Goal: Information Seeking & Learning: Learn about a topic

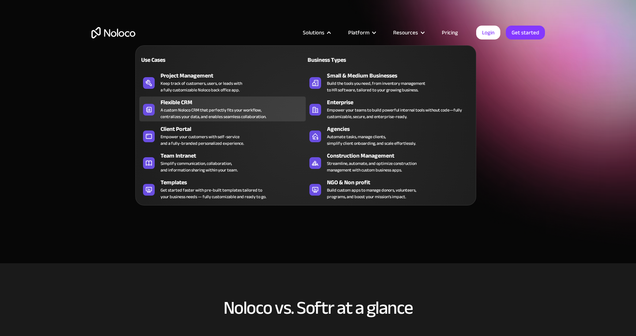
click at [207, 113] on div "A custom Noloco CRM that perfectly fits your workflow, centralizes your data, a…" at bounding box center [214, 113] width 106 height 13
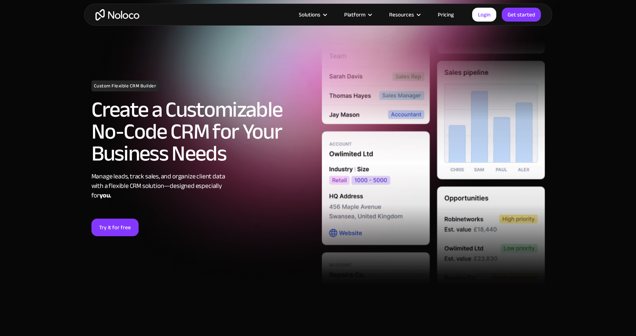
scroll to position [22, 0]
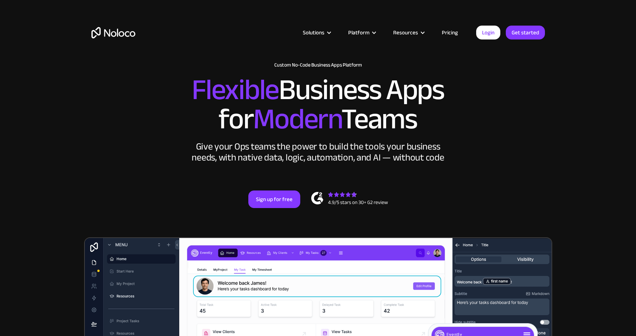
click at [451, 36] on link "Pricing" at bounding box center [450, 33] width 34 height 10
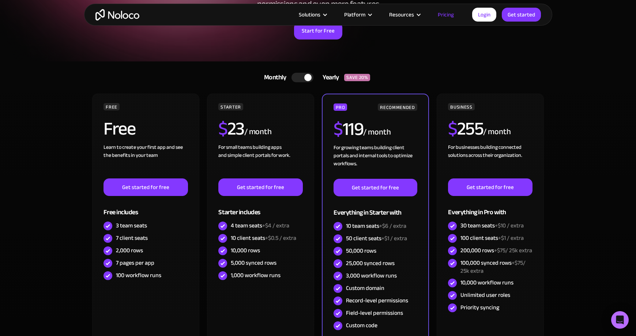
scroll to position [100, 0]
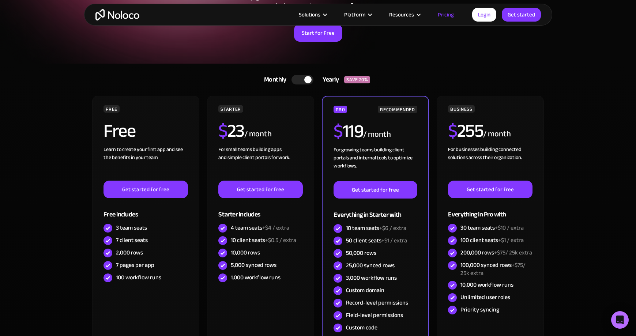
click at [290, 74] on div "Monthly" at bounding box center [273, 79] width 37 height 11
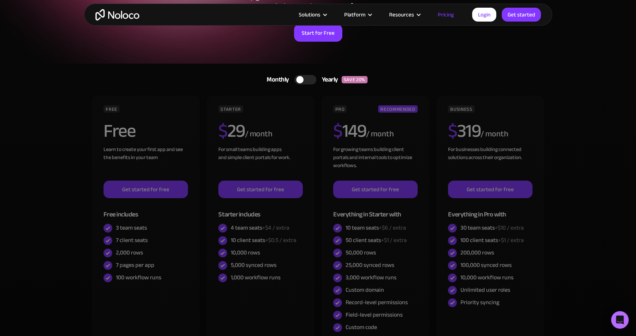
click at [296, 78] on div at bounding box center [299, 79] width 7 height 7
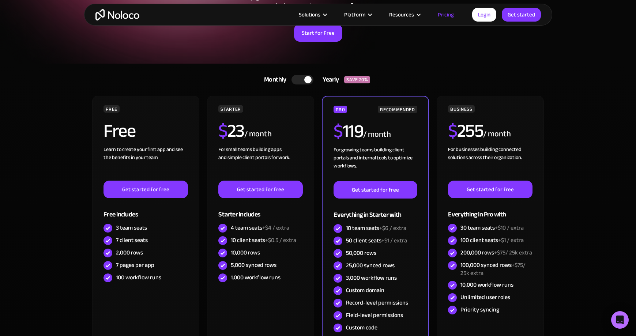
click at [296, 78] on div at bounding box center [302, 80] width 22 height 10
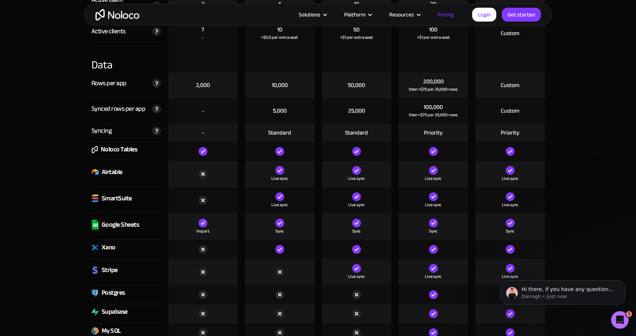
scroll to position [908, 0]
